Goal: Information Seeking & Learning: Find specific fact

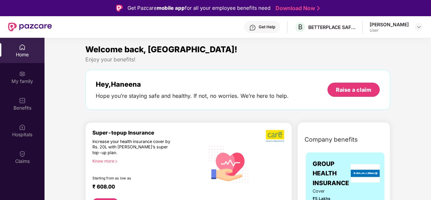
click at [412, 28] on div "Haneena Pp User" at bounding box center [396, 27] width 53 height 12
click at [419, 25] on img at bounding box center [418, 26] width 5 height 5
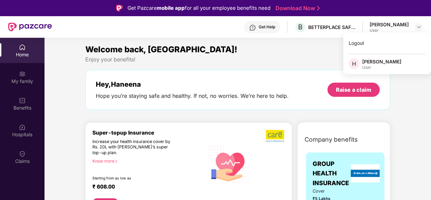
click at [380, 62] on div "[PERSON_NAME]" at bounding box center [381, 61] width 39 height 6
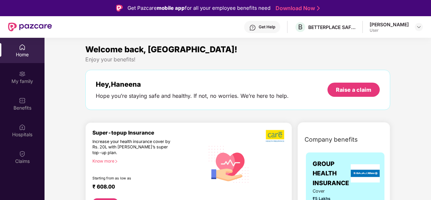
click at [214, 55] on div "Welcome back, [GEOGRAPHIC_DATA]!" at bounding box center [237, 49] width 305 height 13
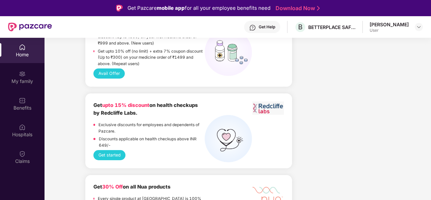
scroll to position [540, 0]
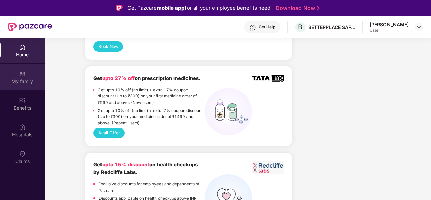
click at [19, 82] on div "My family" at bounding box center [22, 81] width 45 height 7
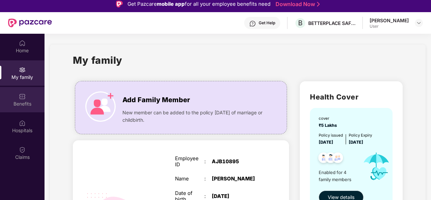
click at [29, 104] on div "Benefits" at bounding box center [22, 104] width 45 height 7
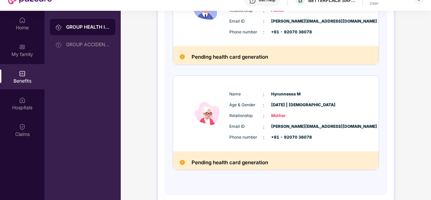
scroll to position [38, 0]
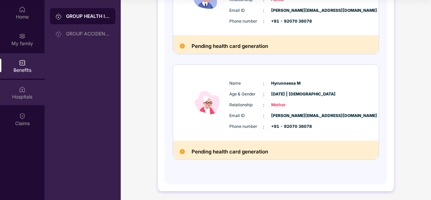
click at [23, 98] on div "Hospitals" at bounding box center [22, 96] width 45 height 7
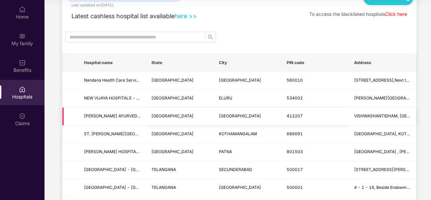
scroll to position [34, 0]
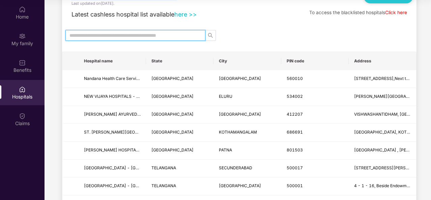
click at [116, 36] on input "text" at bounding box center [132, 35] width 127 height 7
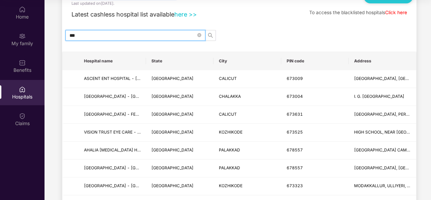
click at [114, 37] on input "***" at bounding box center [132, 35] width 127 height 7
click at [113, 38] on input "***" at bounding box center [132, 35] width 127 height 7
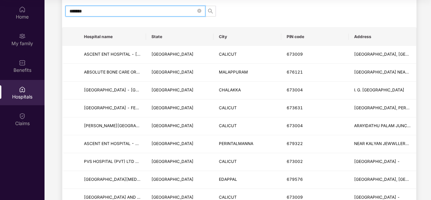
scroll to position [67, 0]
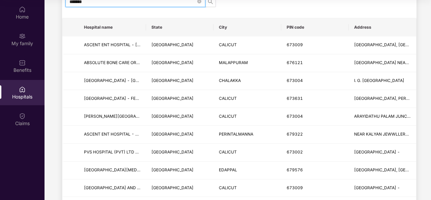
type input "*******"
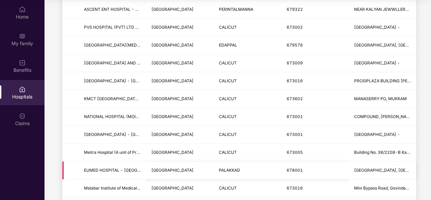
scroll to position [202, 0]
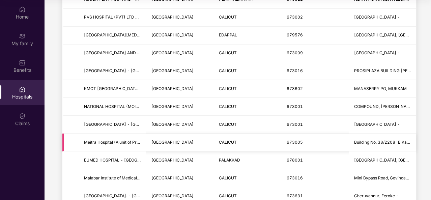
click at [230, 141] on span "CALICUT" at bounding box center [228, 142] width 18 height 5
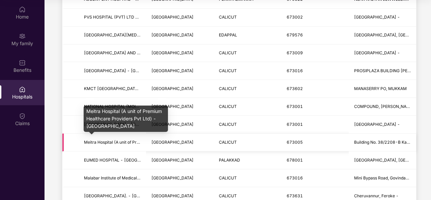
click at [122, 140] on span "Meitra Hospital (A unit of Premium Healthcare Providers Pvt Ltd) - [GEOGRAPHIC_…" at bounding box center [169, 142] width 171 height 5
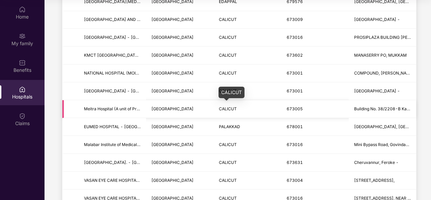
scroll to position [235, 0]
